Goal: Transaction & Acquisition: Purchase product/service

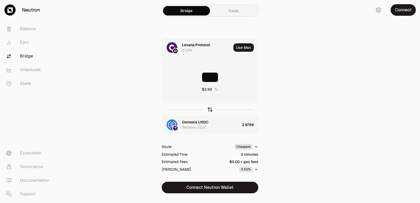
click at [208, 109] on icon "button" at bounding box center [209, 109] width 3 height 2
click at [200, 79] on input at bounding box center [210, 77] width 96 height 16
drag, startPoint x: 253, startPoint y: 73, endPoint x: 147, endPoint y: 80, distance: 106.8
click at [147, 80] on div "Osmosis USDC 0 USDC Use Max ******** $3.96 Levana Protocol Receive LVN 605.9316…" at bounding box center [210, 115] width 176 height 155
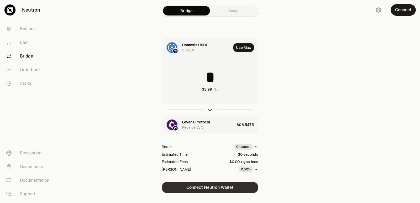
click at [211, 187] on button "Connect Neutron Wallet" at bounding box center [210, 188] width 97 height 12
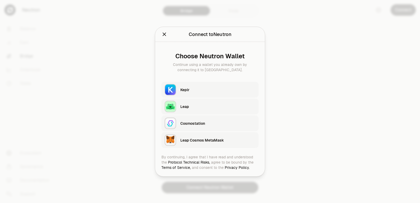
click at [197, 86] on div "Keplr" at bounding box center [217, 90] width 75 height 8
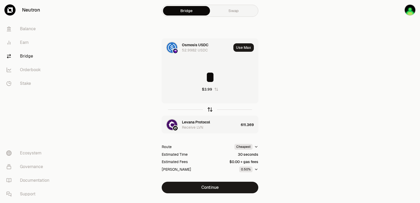
click at [209, 109] on icon "button" at bounding box center [209, 109] width 3 height 2
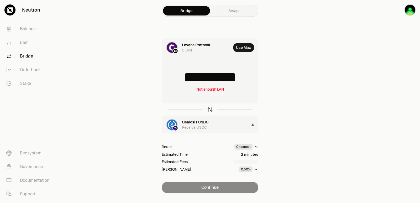
click at [209, 109] on icon "button" at bounding box center [209, 109] width 3 height 2
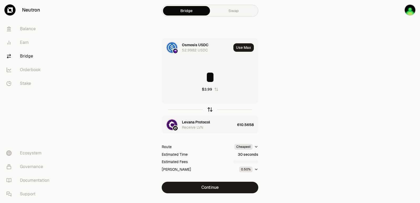
click at [209, 109] on icon "button" at bounding box center [209, 109] width 3 height 2
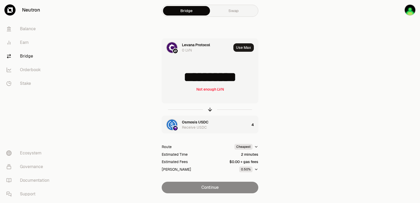
drag, startPoint x: 251, startPoint y: 77, endPoint x: 179, endPoint y: 77, distance: 71.9
click at [179, 77] on input "**********" at bounding box center [210, 77] width 96 height 16
type input "***"
click at [210, 110] on icon "button" at bounding box center [210, 110] width 6 height 6
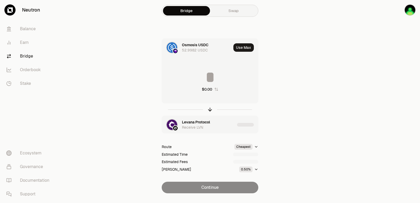
click at [212, 79] on input at bounding box center [210, 77] width 96 height 16
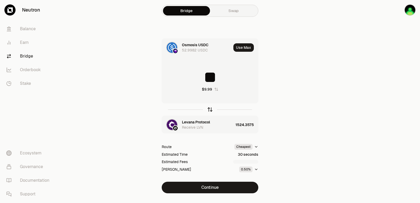
click at [210, 107] on icon "button" at bounding box center [210, 110] width 6 height 6
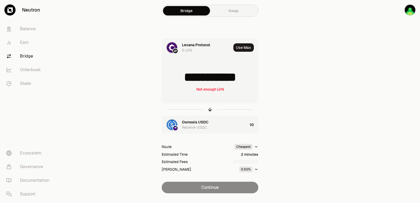
drag, startPoint x: 250, startPoint y: 78, endPoint x: 186, endPoint y: 83, distance: 64.0
click at [186, 83] on input "**********" at bounding box center [210, 77] width 96 height 16
type input "****"
click at [211, 109] on icon "button" at bounding box center [210, 110] width 6 height 6
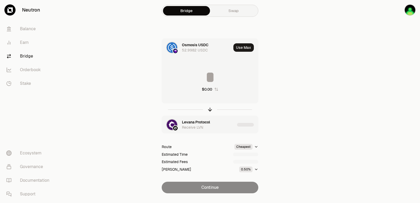
click at [205, 77] on input at bounding box center [210, 77] width 96 height 16
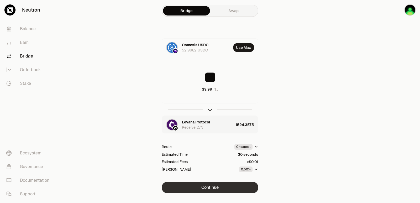
type input "**"
click at [219, 189] on button "Continue" at bounding box center [210, 188] width 97 height 12
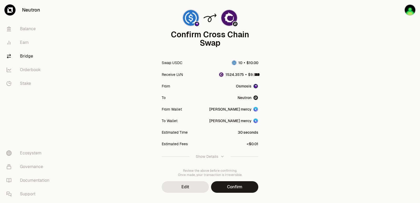
scroll to position [43, 0]
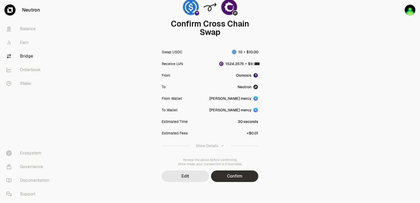
click at [236, 176] on button "Confirm" at bounding box center [234, 176] width 47 height 12
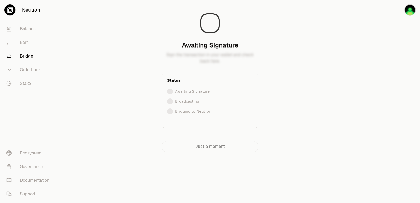
scroll to position [0, 0]
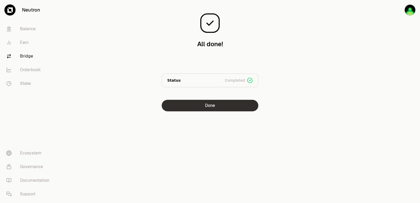
click at [222, 107] on button "Done" at bounding box center [210, 106] width 97 height 12
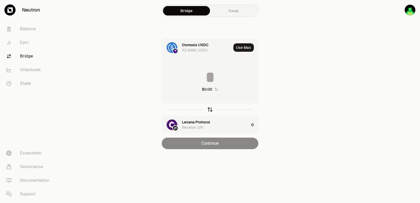
click at [211, 110] on icon "button" at bounding box center [210, 110] width 6 height 6
click at [244, 43] on button "Use Max" at bounding box center [243, 47] width 20 height 8
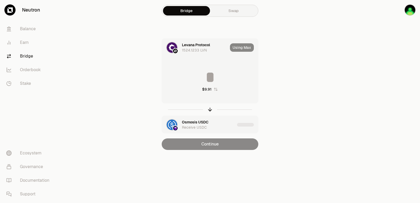
type input "**********"
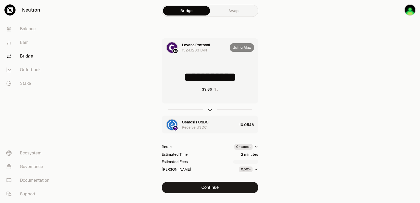
click at [214, 186] on button "Continue" at bounding box center [210, 188] width 97 height 12
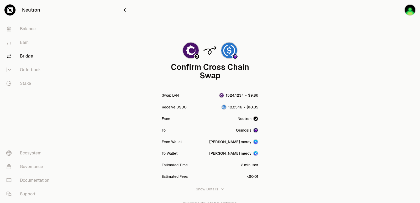
scroll to position [43, 0]
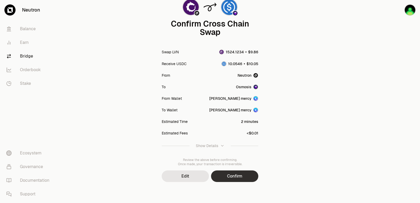
click at [237, 175] on button "Confirm" at bounding box center [234, 176] width 47 height 12
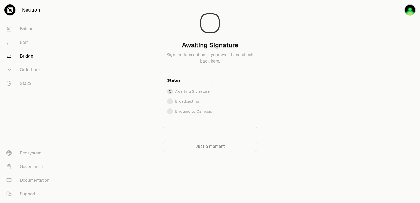
scroll to position [0, 0]
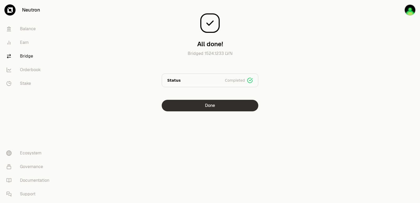
click at [202, 104] on button "Done" at bounding box center [210, 106] width 97 height 12
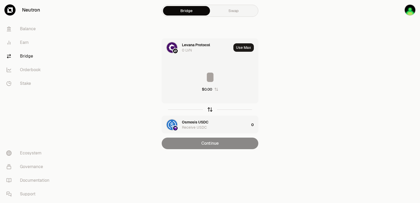
click at [210, 111] on icon "button" at bounding box center [210, 109] width 0 height 3
click at [210, 110] on icon "button" at bounding box center [210, 110] width 6 height 6
click at [198, 74] on input at bounding box center [210, 77] width 96 height 16
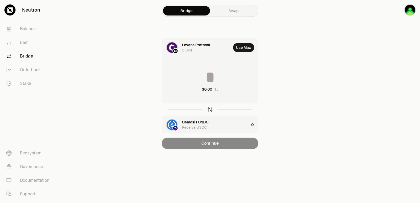
click at [208, 111] on icon "button" at bounding box center [210, 110] width 6 height 6
click at [195, 76] on input at bounding box center [210, 77] width 96 height 16
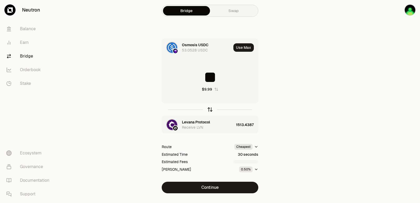
click at [209, 110] on icon "button" at bounding box center [210, 110] width 6 height 6
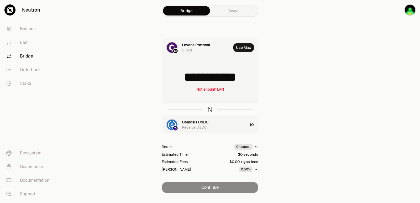
click at [210, 110] on icon "button" at bounding box center [210, 109] width 0 height 3
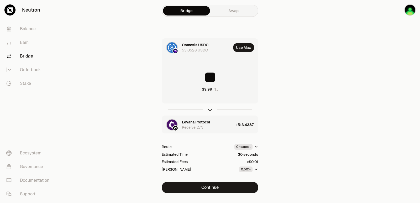
click at [209, 78] on input "**" at bounding box center [210, 77] width 96 height 16
click at [209, 111] on icon "button" at bounding box center [210, 110] width 6 height 6
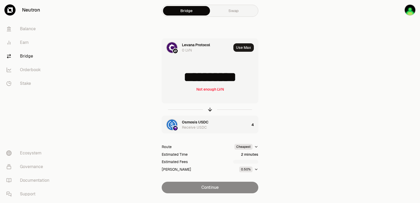
drag, startPoint x: 251, startPoint y: 79, endPoint x: 211, endPoint y: 81, distance: 39.9
click at [213, 81] on input "**********" at bounding box center [210, 77] width 96 height 16
drag, startPoint x: 252, startPoint y: 76, endPoint x: 150, endPoint y: 80, distance: 102.9
click at [150, 80] on div "**********" at bounding box center [210, 115] width 176 height 155
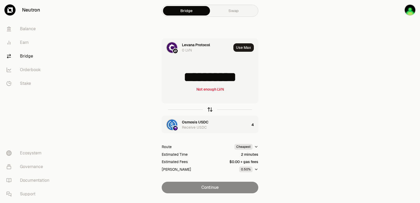
scroll to position [0, 0]
click at [209, 110] on icon "button" at bounding box center [210, 110] width 6 height 6
type input "*"
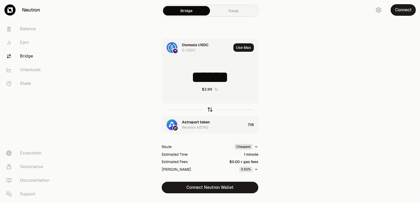
click at [207, 107] on div at bounding box center [210, 109] width 97 height 12
click at [210, 111] on icon "button" at bounding box center [210, 110] width 6 height 6
click at [209, 109] on icon "button" at bounding box center [210, 110] width 6 height 6
click at [210, 106] on div at bounding box center [210, 109] width 97 height 12
click at [211, 109] on icon "button" at bounding box center [210, 110] width 6 height 6
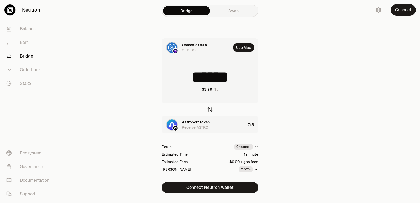
click at [211, 109] on icon "button" at bounding box center [210, 110] width 6 height 6
type input "***"
